Goal: Register for event/course

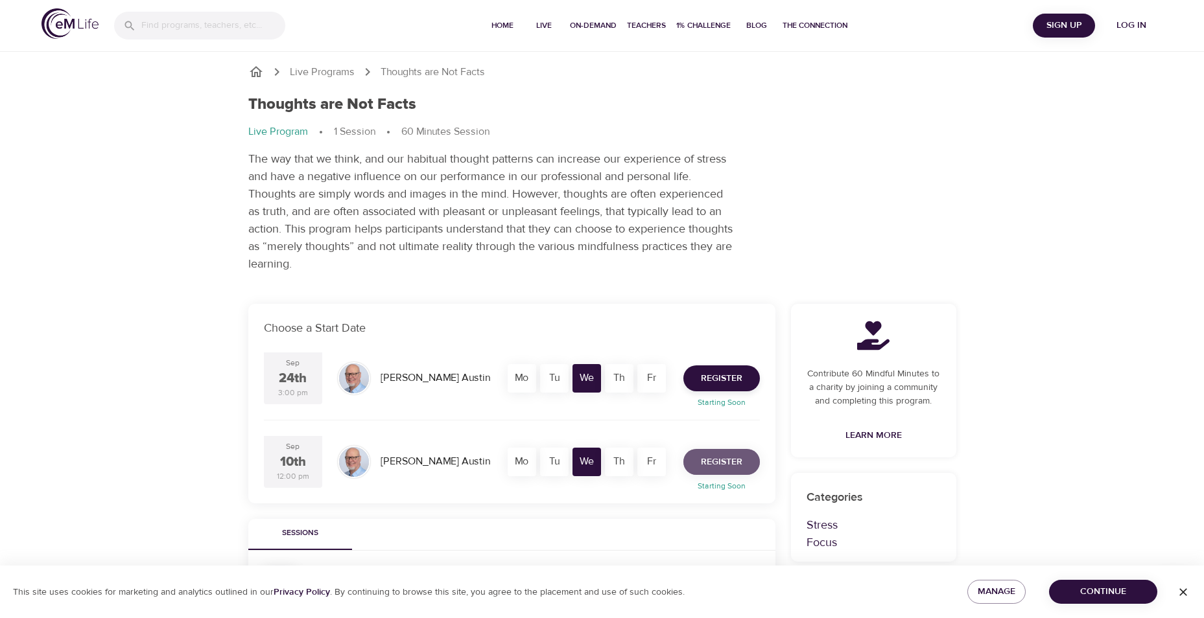
click at [715, 464] on span "Register" at bounding box center [721, 462] width 41 height 16
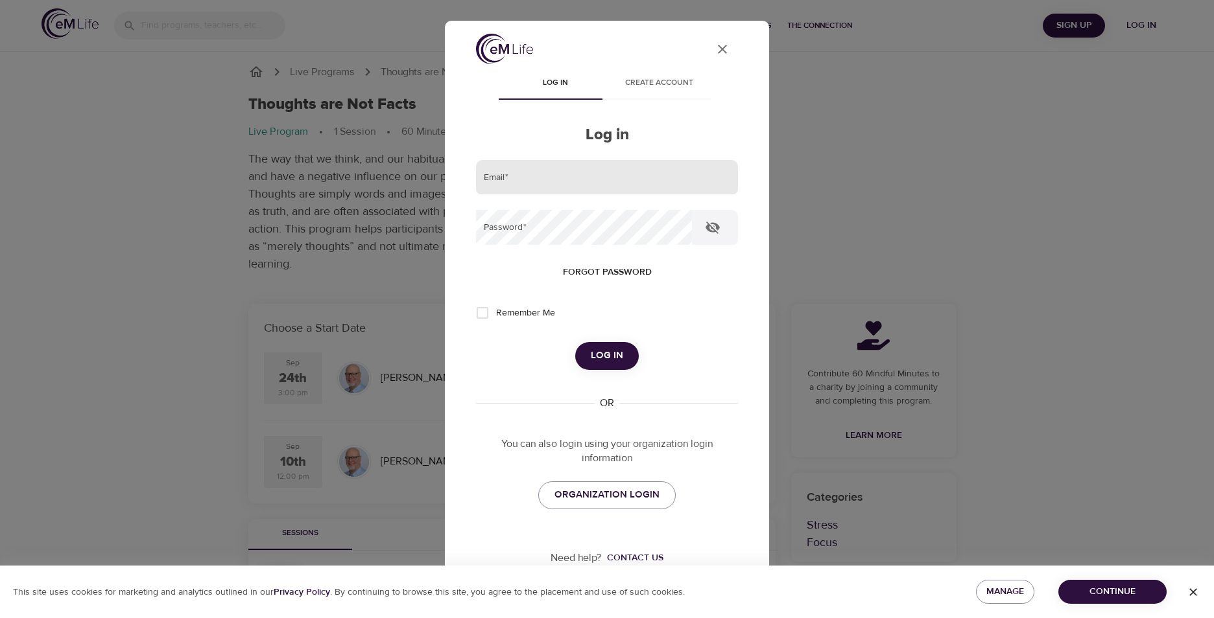
click at [547, 170] on input "email" at bounding box center [607, 177] width 262 height 35
type input "[PERSON_NAME][EMAIL_ADDRESS][PERSON_NAME][DOMAIN_NAME]"
click at [622, 347] on button "Log in" at bounding box center [607, 355] width 64 height 27
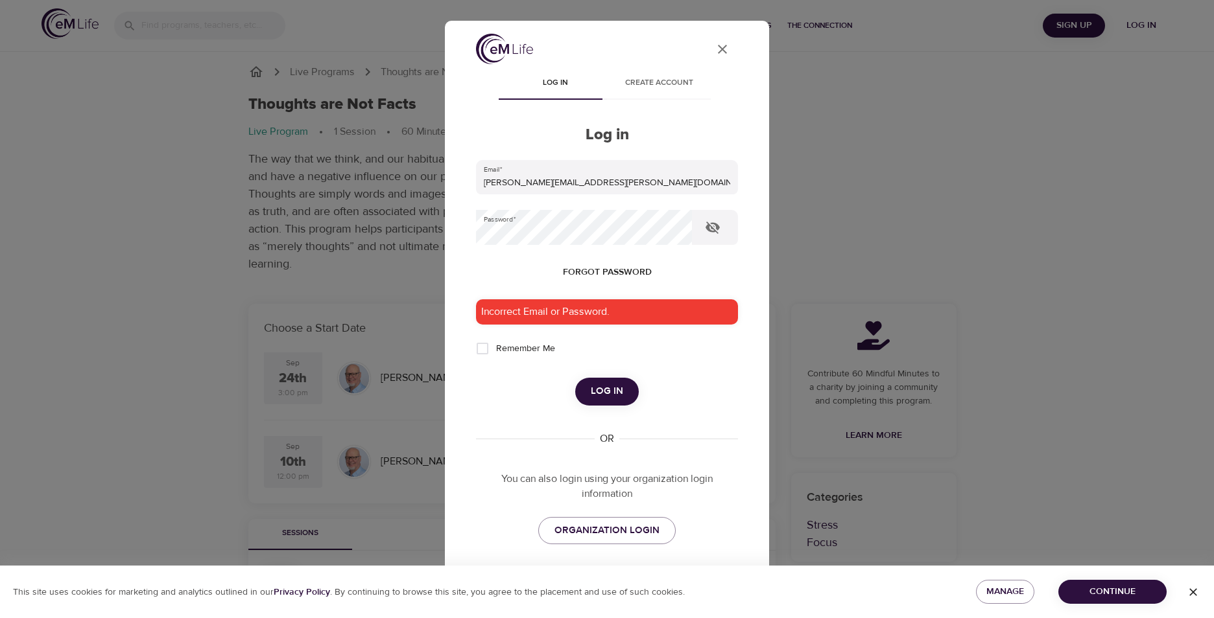
click at [631, 267] on span "Forgot password" at bounding box center [607, 273] width 89 height 16
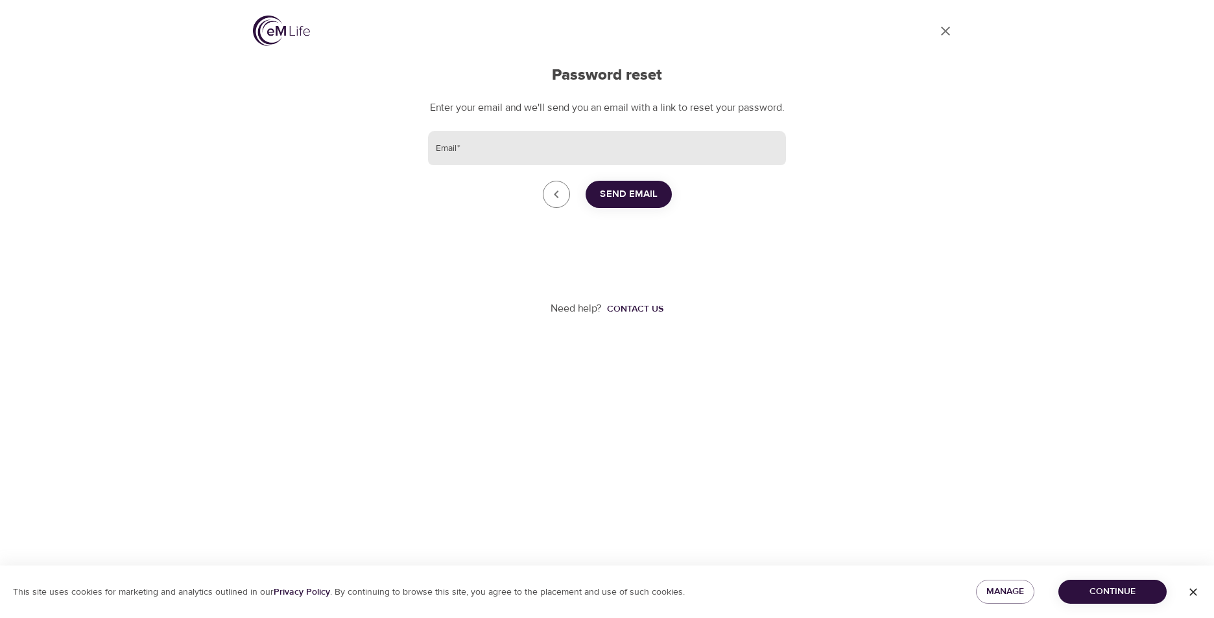
click at [600, 166] on input "Email   *" at bounding box center [607, 148] width 358 height 35
type input "[PERSON_NAME][EMAIL_ADDRESS][PERSON_NAME][DOMAIN_NAME]"
click at [610, 203] on span "Send Email" at bounding box center [629, 194] width 58 height 17
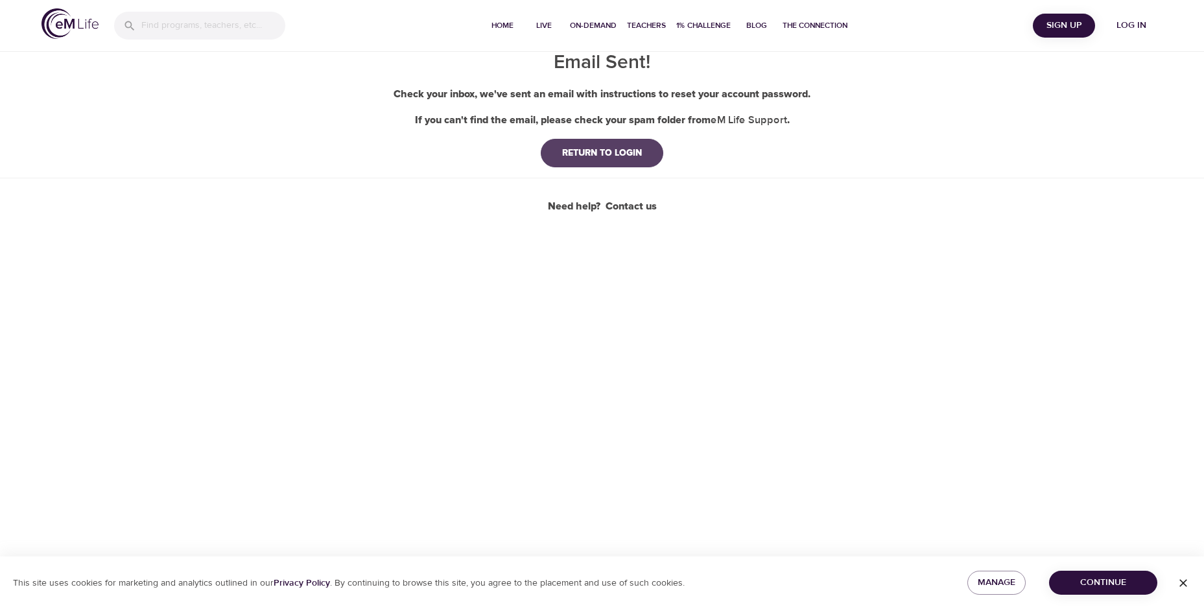
click at [603, 145] on button "RETURN TO LOGIN" at bounding box center [602, 153] width 123 height 29
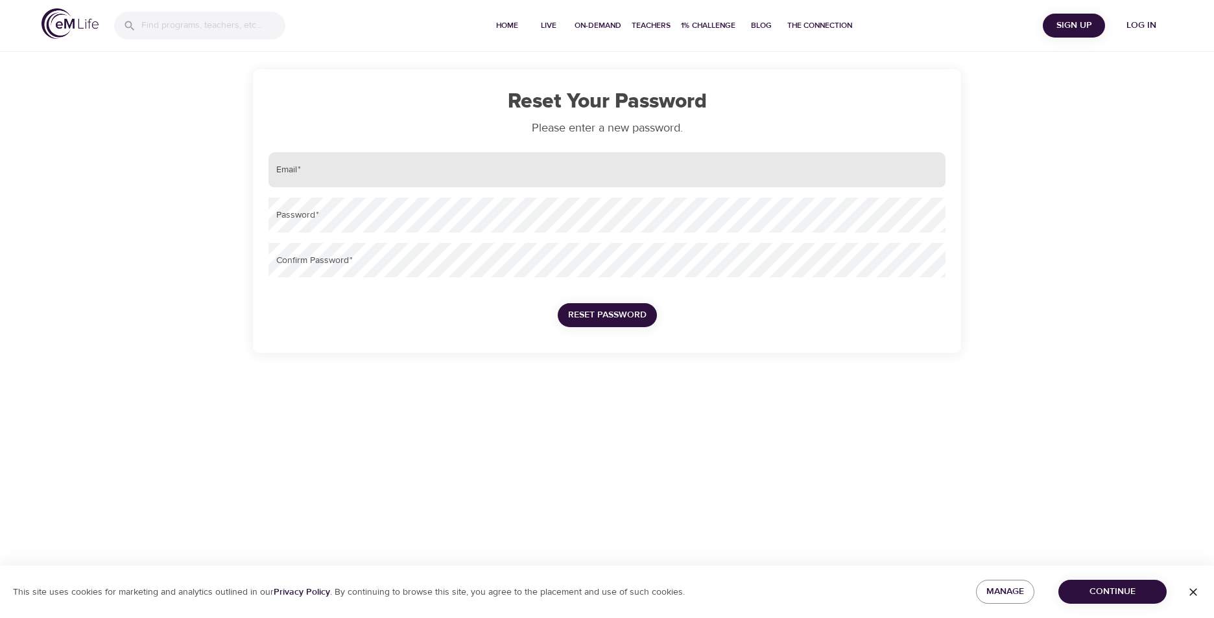
click at [423, 180] on input "email" at bounding box center [606, 169] width 677 height 35
type input "[PERSON_NAME][EMAIL_ADDRESS][PERSON_NAME][DOMAIN_NAME]"
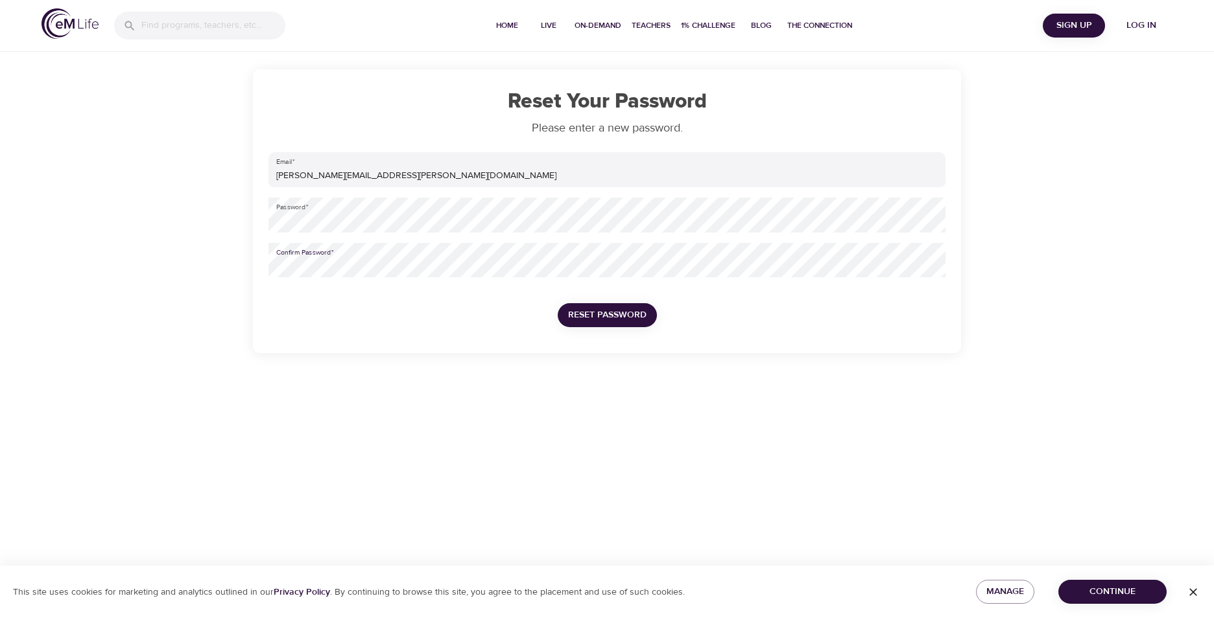
click at [628, 314] on span "Reset Password" at bounding box center [607, 315] width 78 height 16
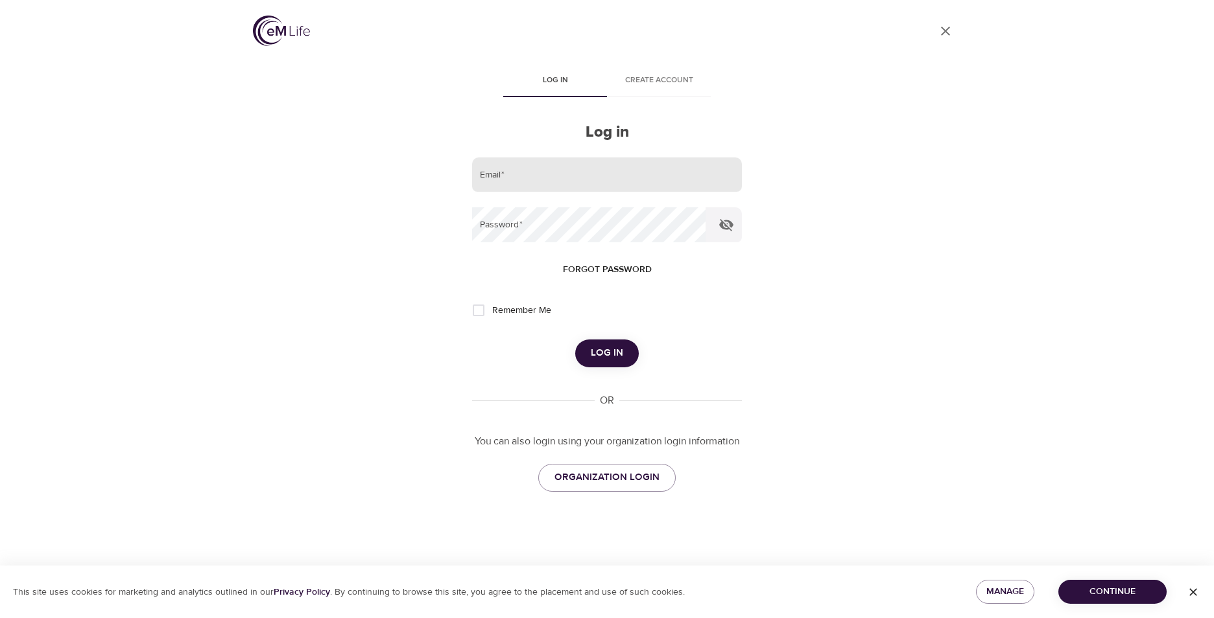
click at [639, 182] on input "email" at bounding box center [607, 175] width 270 height 35
type input "[PERSON_NAME][EMAIL_ADDRESS][PERSON_NAME][DOMAIN_NAME]"
click at [598, 350] on span "Log in" at bounding box center [607, 353] width 32 height 17
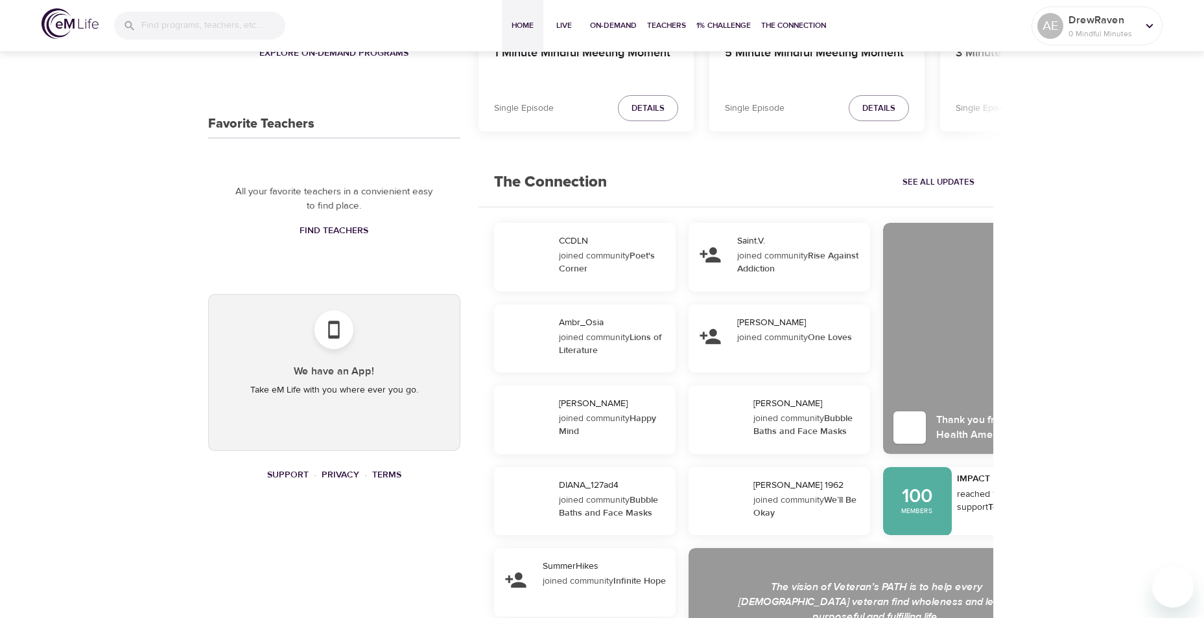
scroll to position [558, 0]
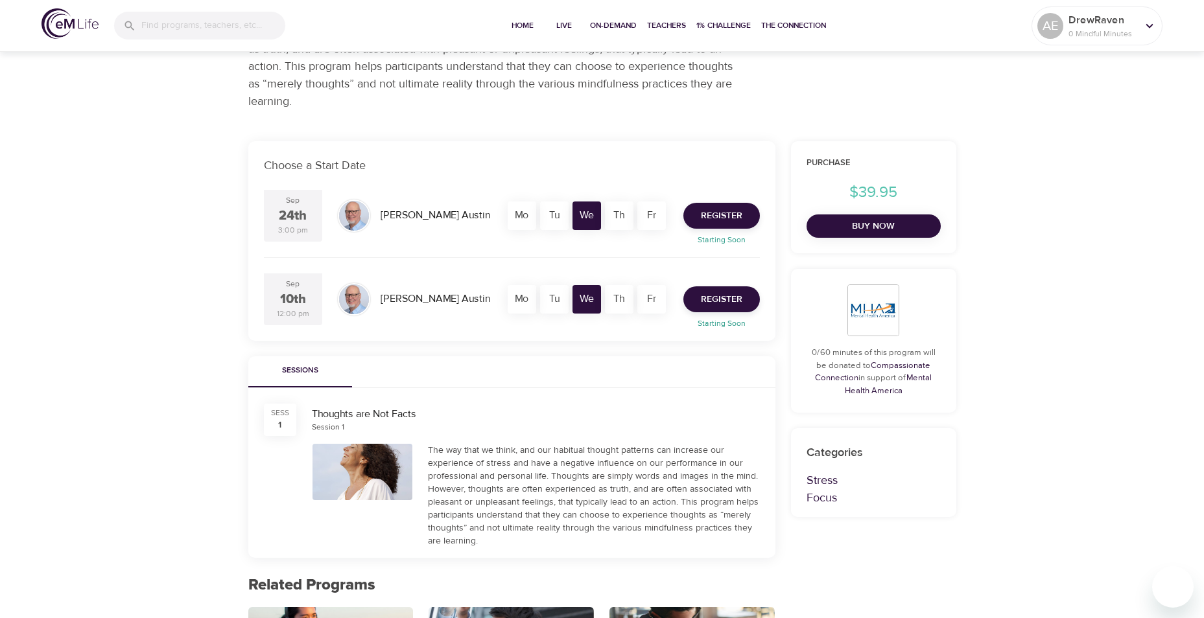
scroll to position [130, 0]
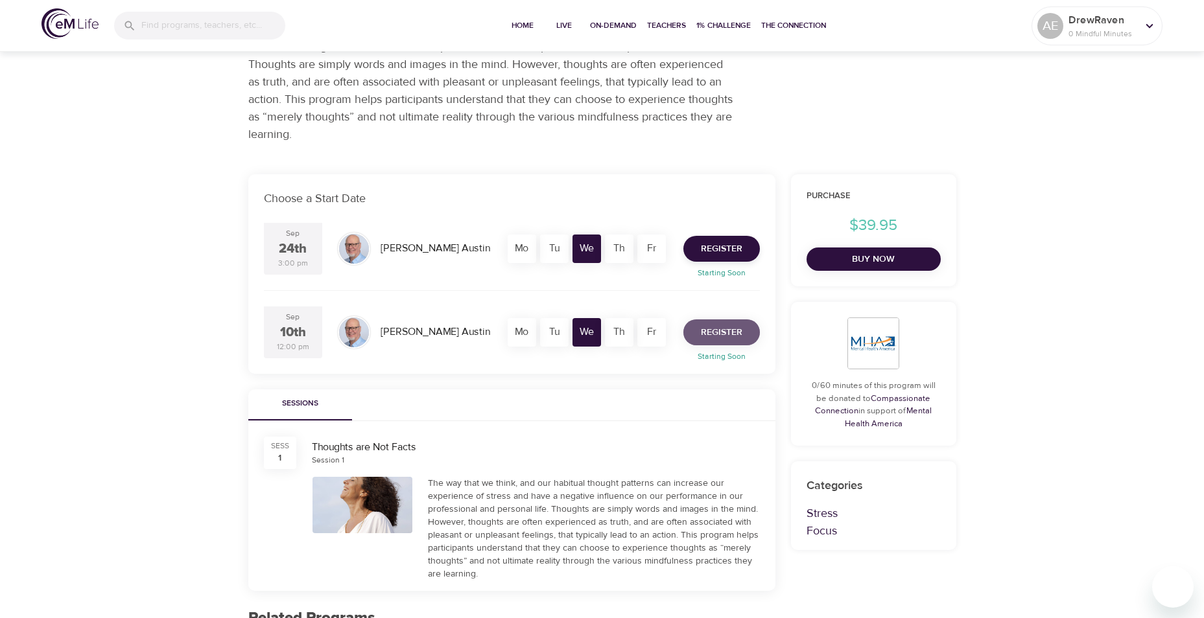
click at [705, 334] on span "Register" at bounding box center [721, 333] width 41 height 16
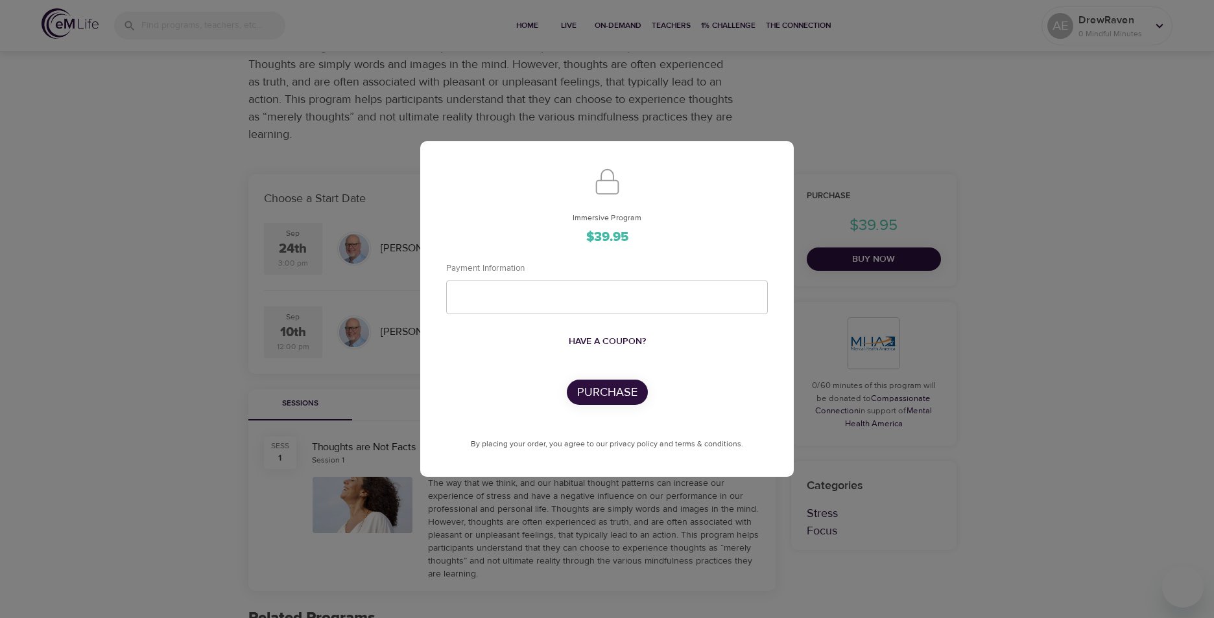
click at [694, 517] on div "Immersive Program $39.95 Payment Information Have a coupon? Purchase By placing…" at bounding box center [607, 309] width 1214 height 618
